Goal: Obtain resource: Download file/media

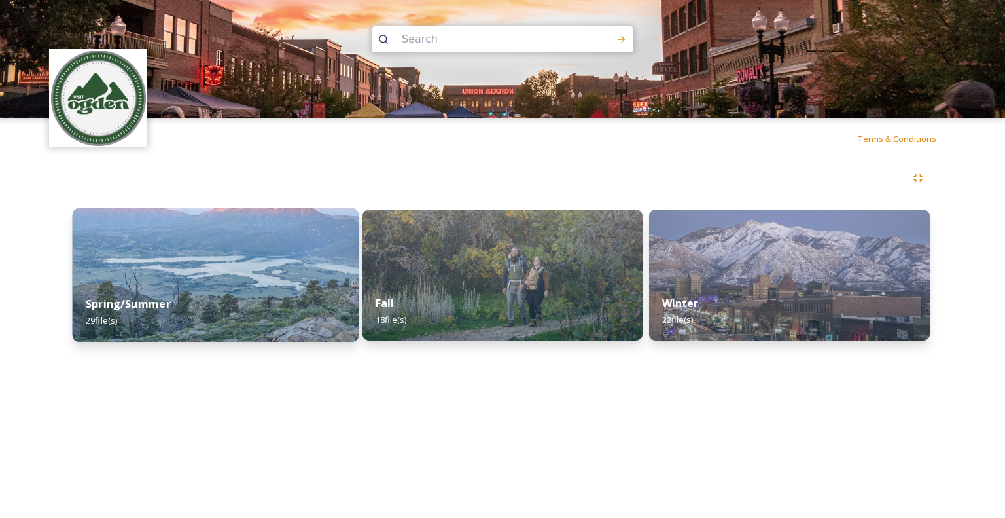
click at [208, 293] on div "Spring/Summer 29 file(s)" at bounding box center [216, 312] width 286 height 60
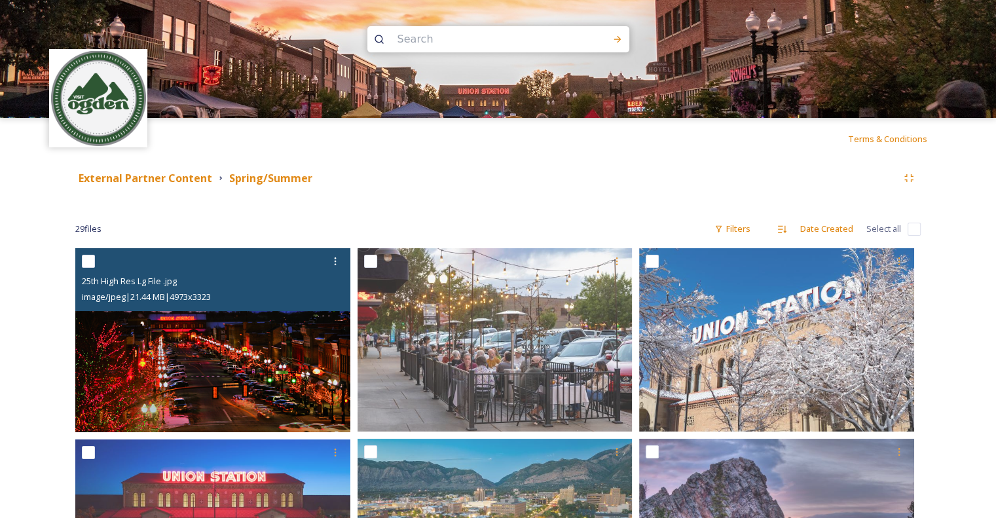
click at [275, 355] on img at bounding box center [212, 340] width 275 height 184
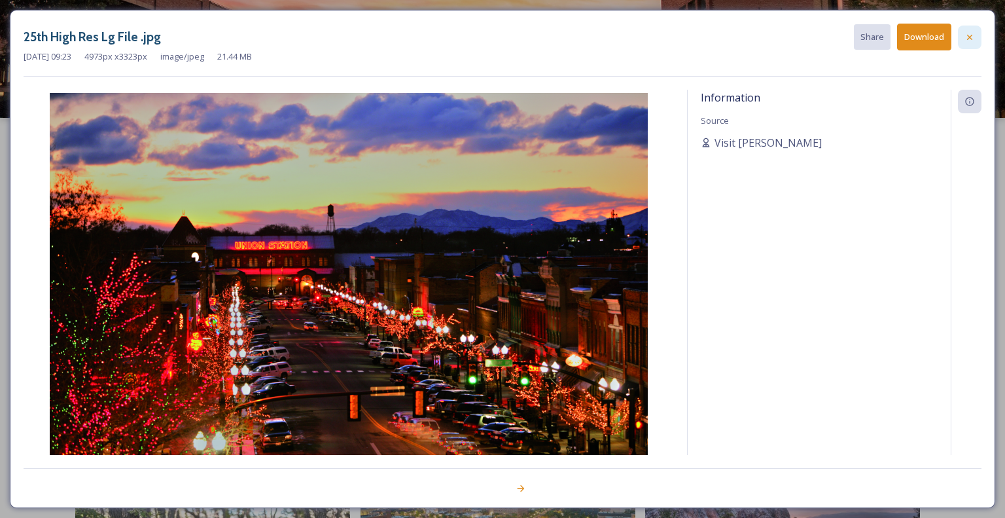
click at [968, 37] on icon at bounding box center [970, 37] width 10 height 10
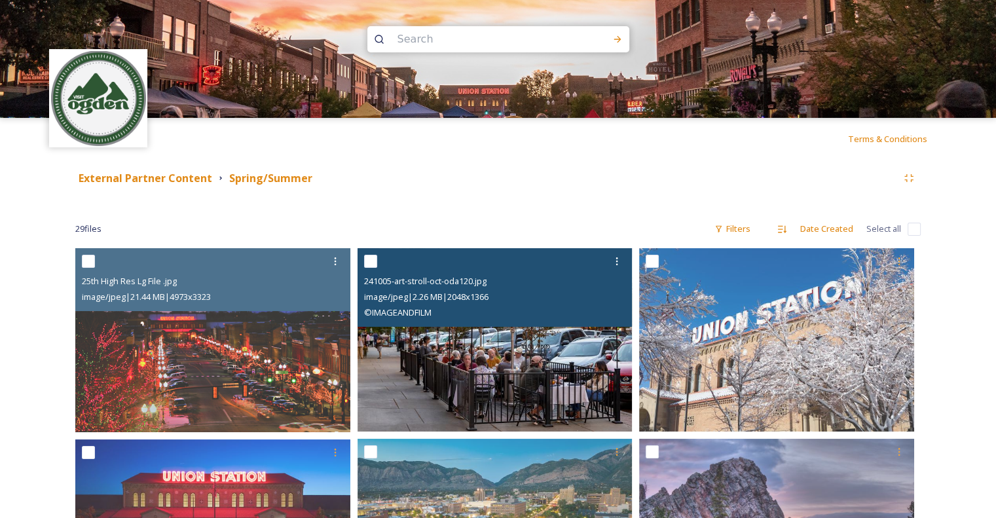
click at [563, 363] on img at bounding box center [494, 339] width 275 height 183
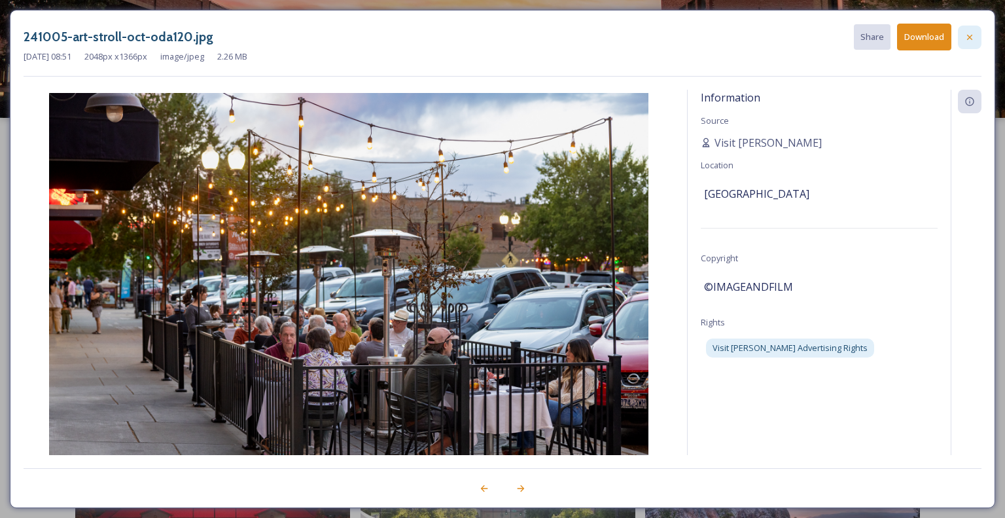
click at [969, 35] on icon at bounding box center [970, 37] width 10 height 10
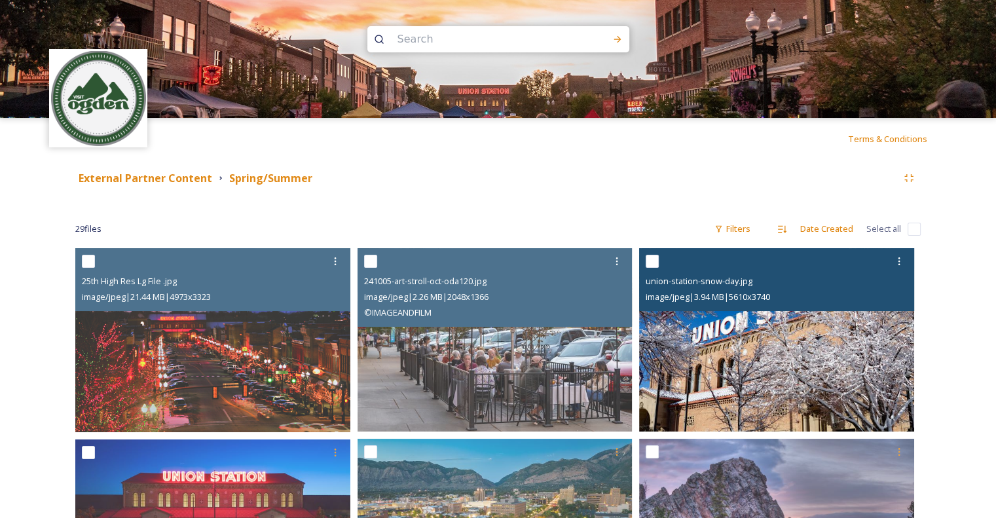
click at [694, 364] on img at bounding box center [776, 339] width 275 height 183
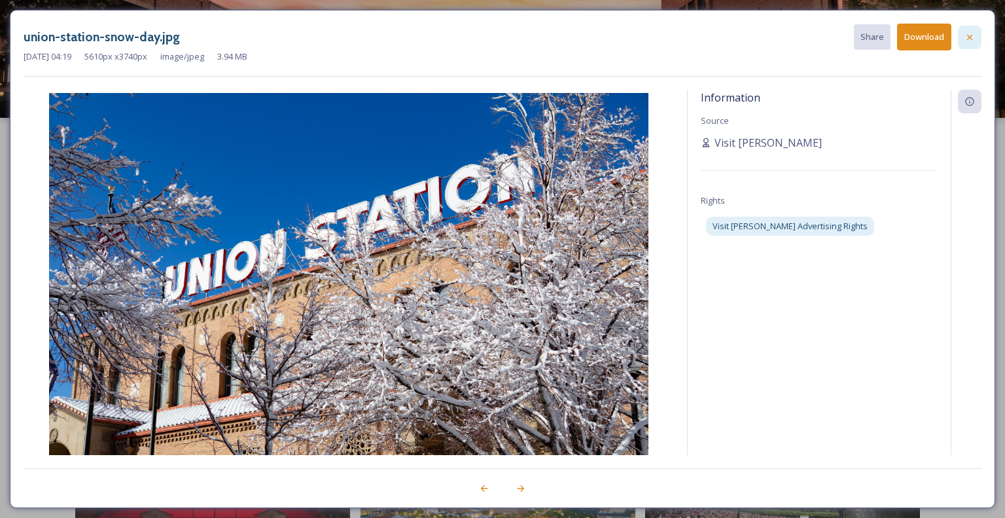
click at [975, 39] on div at bounding box center [970, 38] width 24 height 24
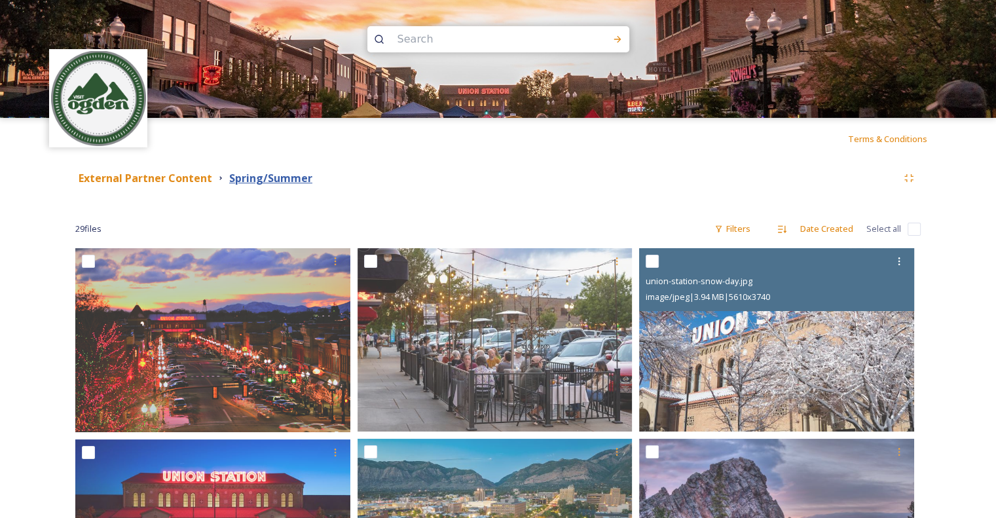
click at [256, 178] on strong "Spring/Summer" at bounding box center [270, 178] width 83 height 14
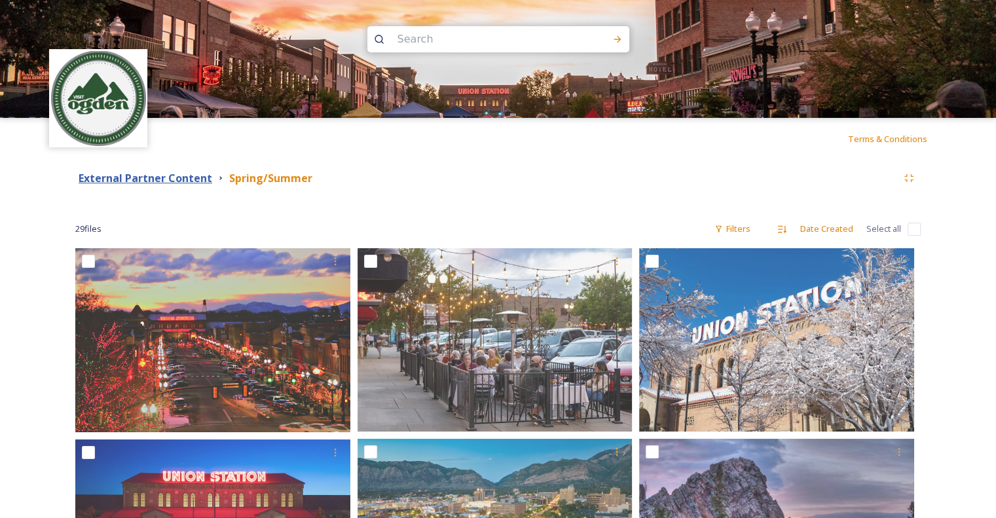
click at [200, 178] on strong "External Partner Content" at bounding box center [146, 178] width 134 height 14
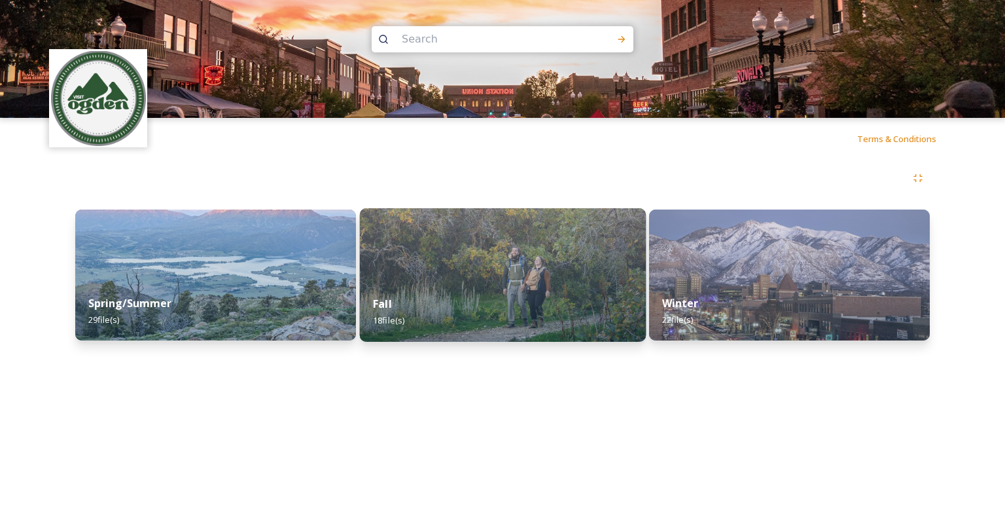
click at [535, 283] on div "Fall 18 file(s)" at bounding box center [502, 312] width 286 height 60
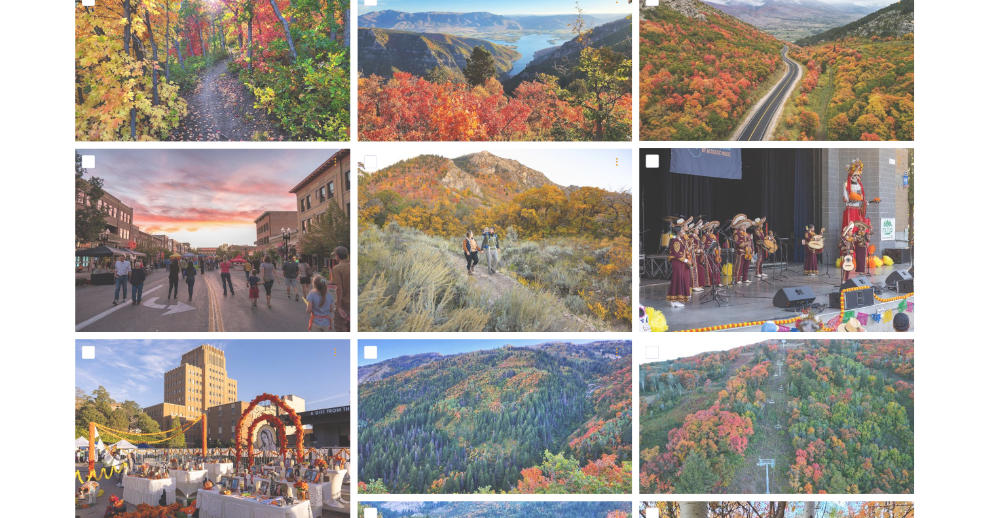
scroll to position [327, 0]
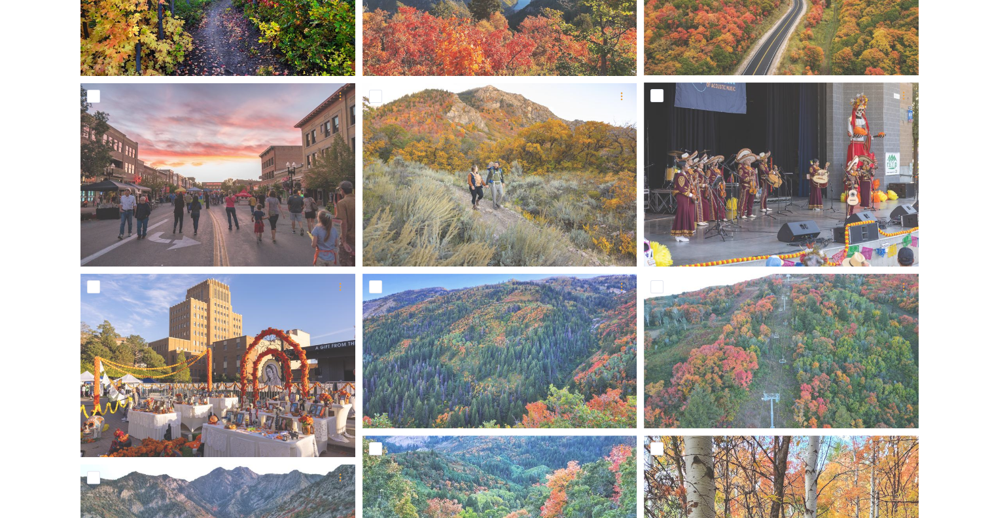
scroll to position [165, 0]
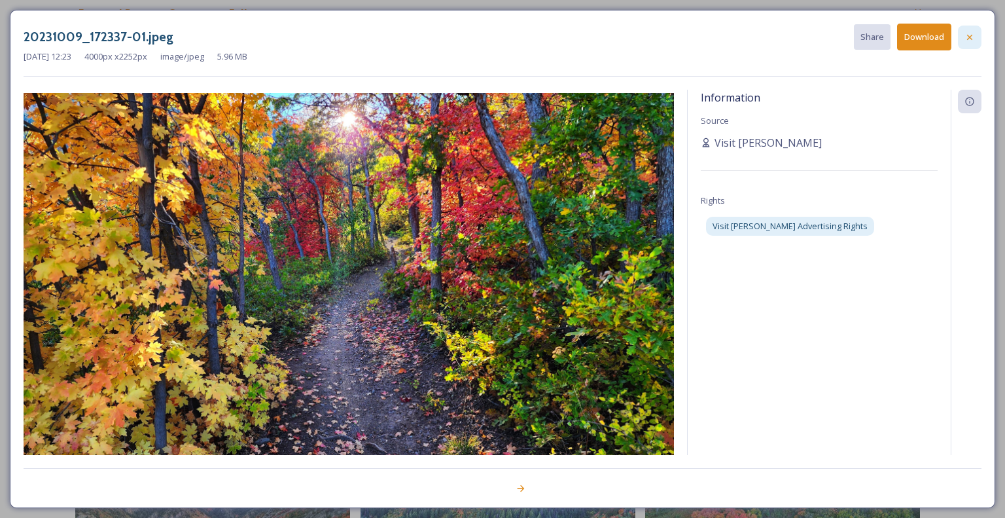
click at [977, 37] on div at bounding box center [970, 38] width 24 height 24
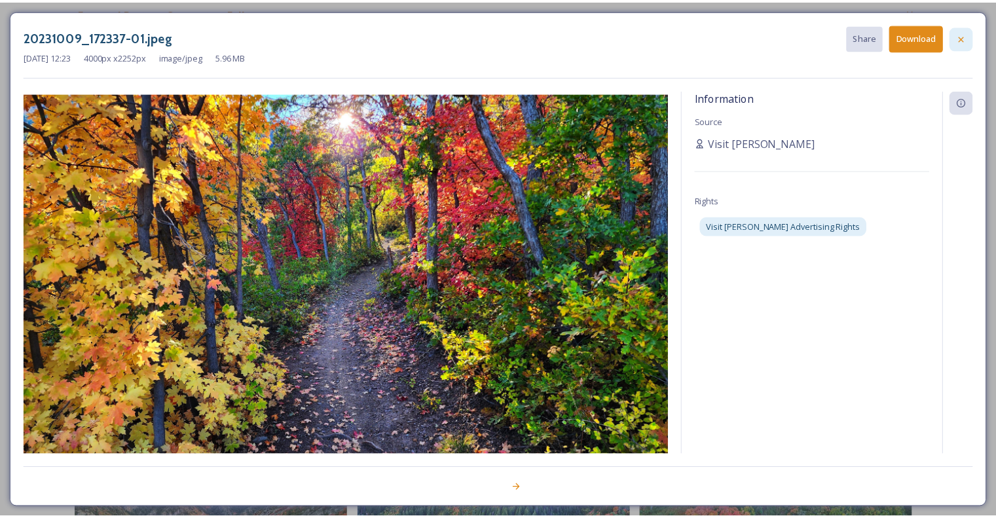
scroll to position [327, 0]
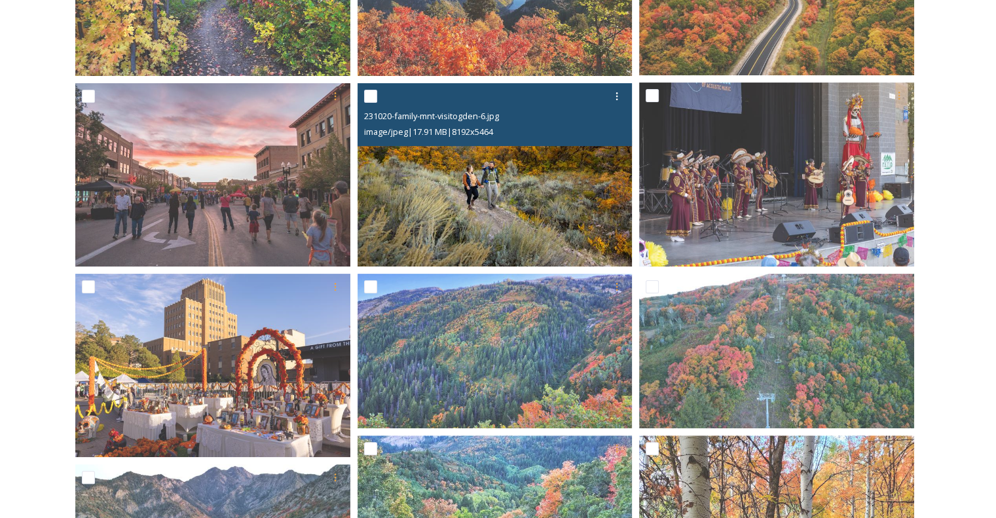
click at [514, 193] on img at bounding box center [494, 174] width 275 height 183
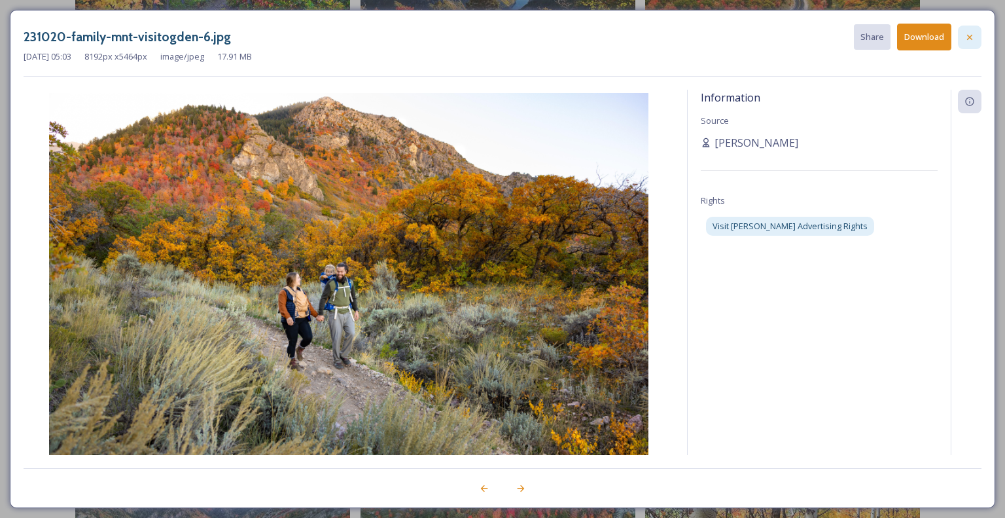
click at [969, 41] on icon at bounding box center [970, 37] width 10 height 10
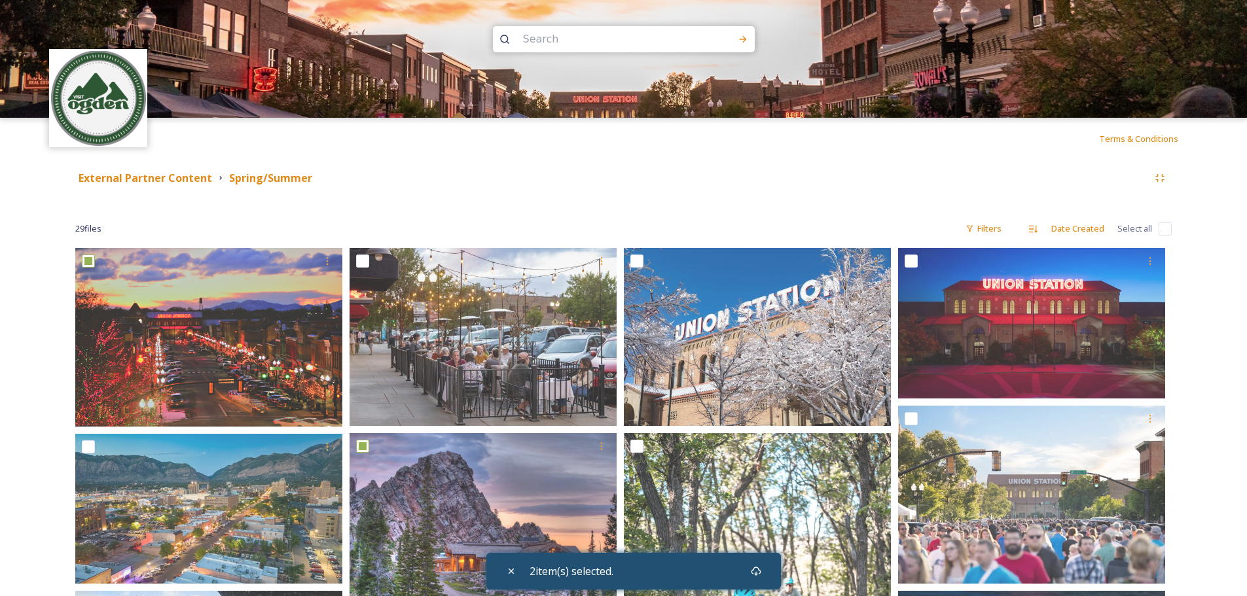
scroll to position [127, 0]
